Goal: Use online tool/utility: Utilize a website feature to perform a specific function

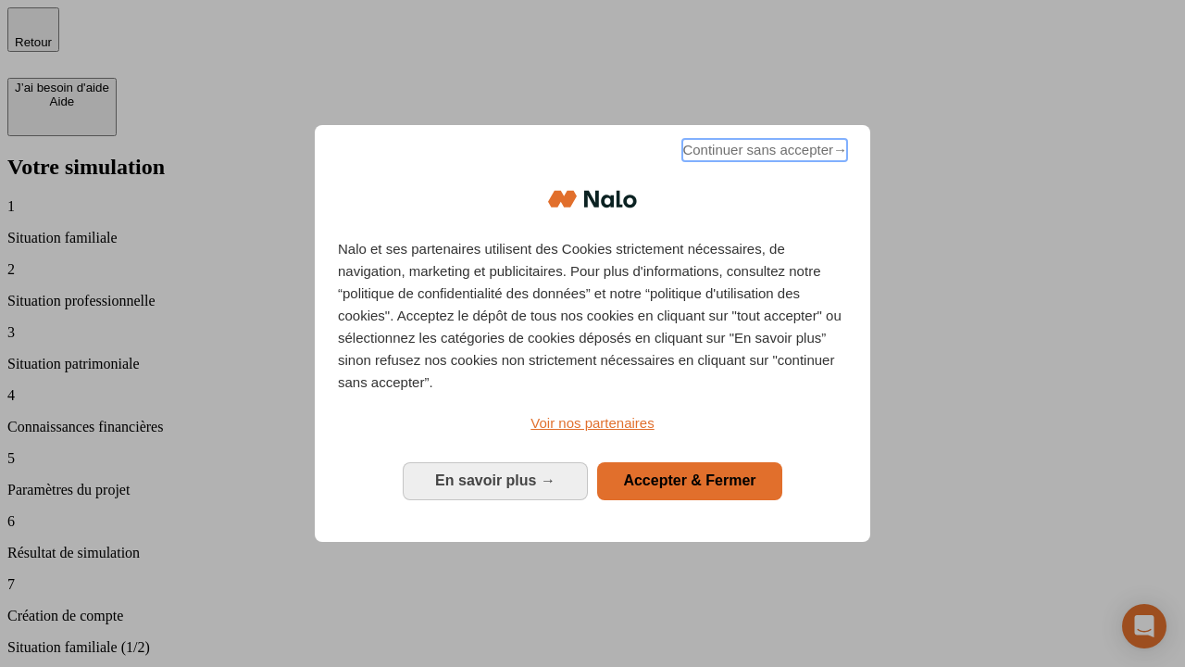
click at [763, 153] on span "Continuer sans accepter →" at bounding box center [764, 150] width 165 height 22
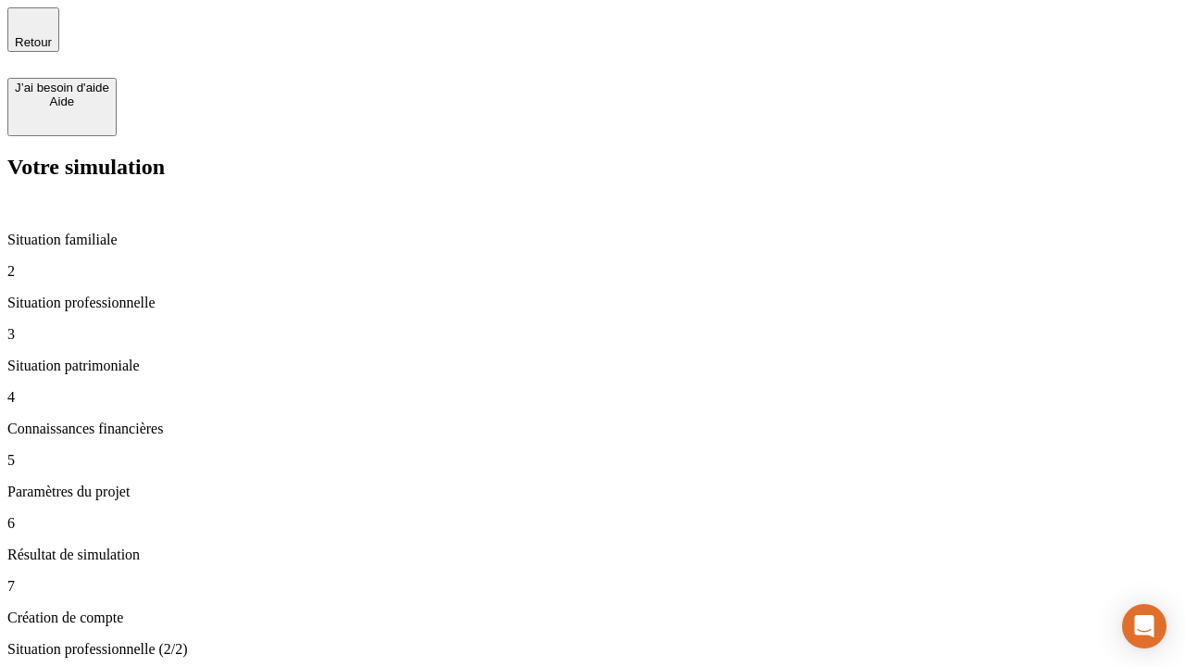
type input "30 000"
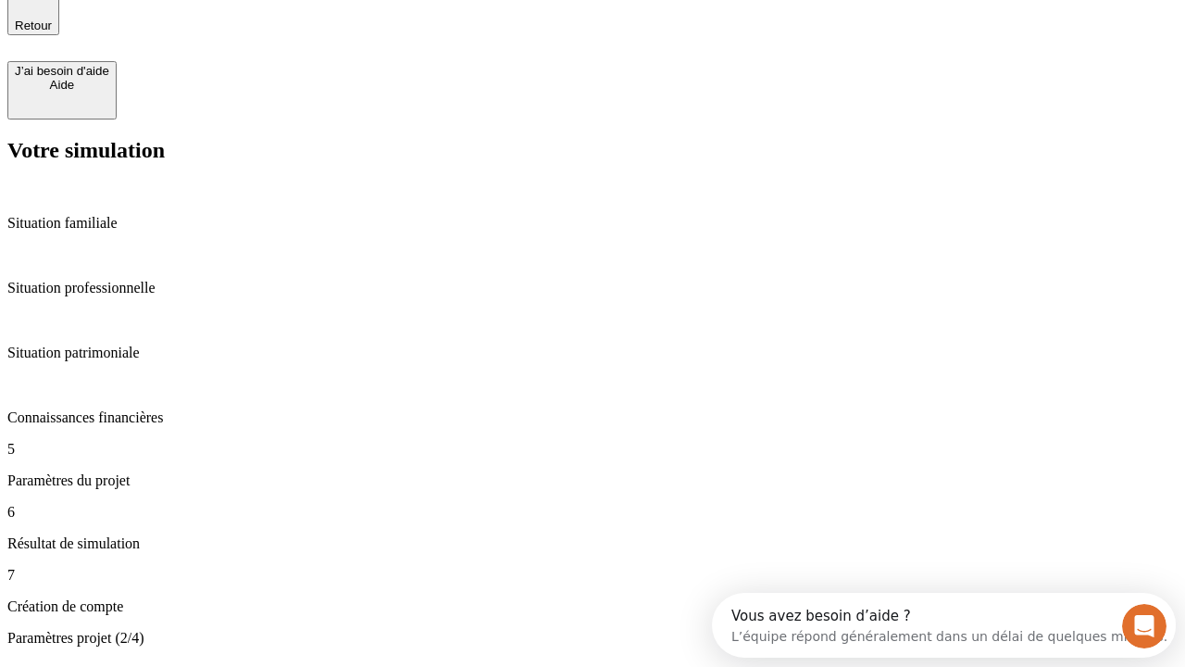
type input "25"
type input "64"
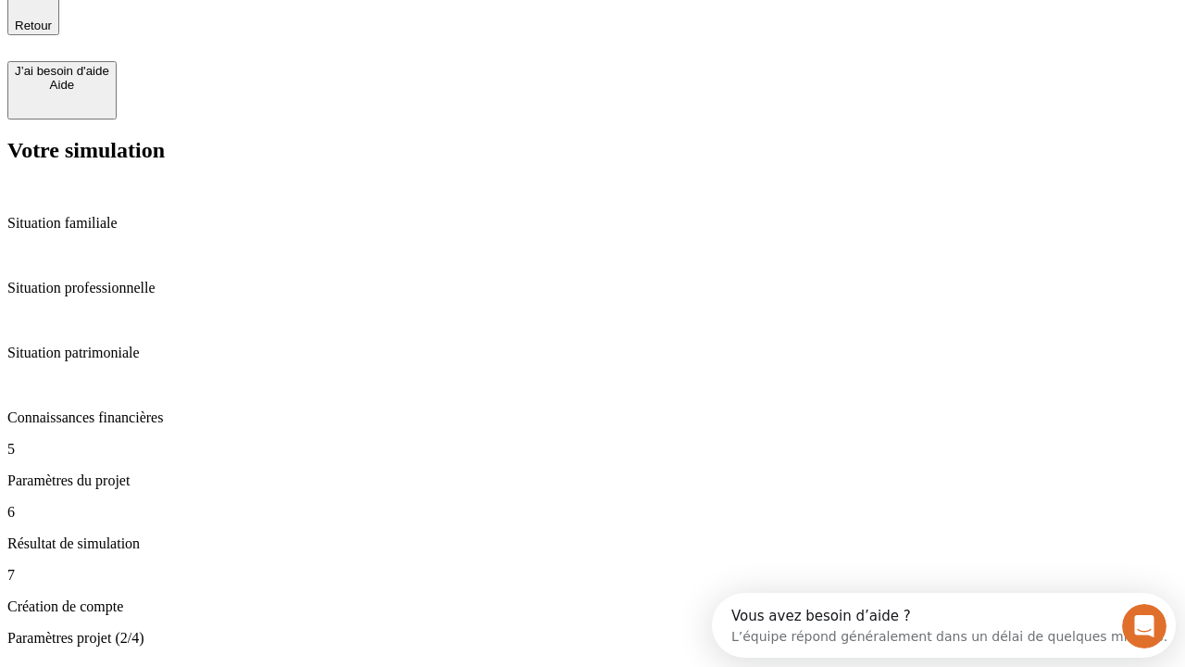
type input "1 000"
type input "640"
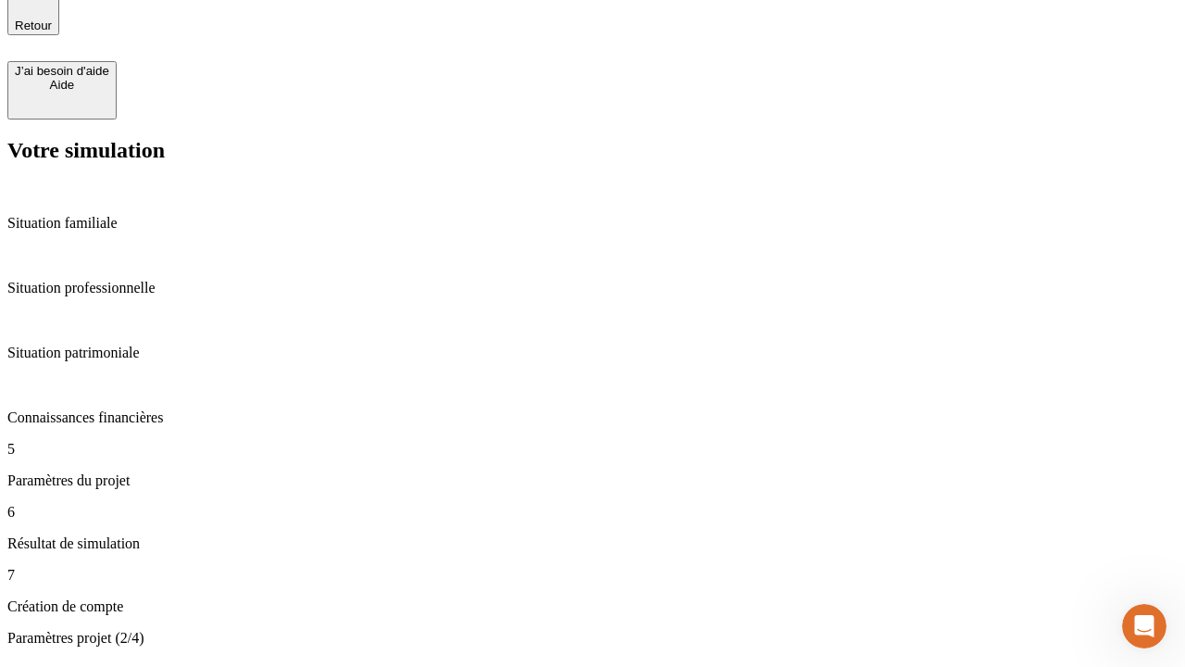
scroll to position [0, 0]
